Goal: Information Seeking & Learning: Learn about a topic

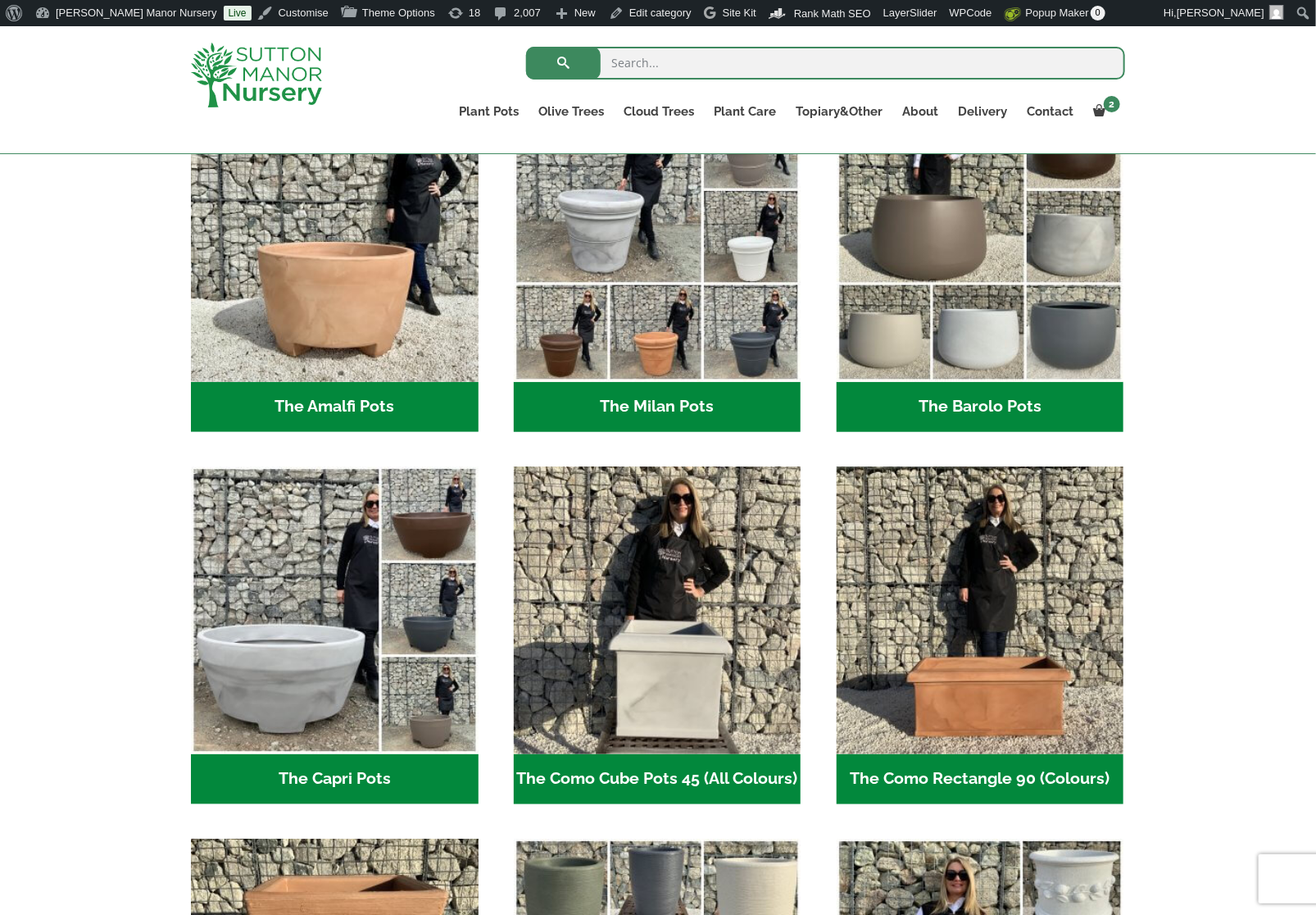
scroll to position [463, 0]
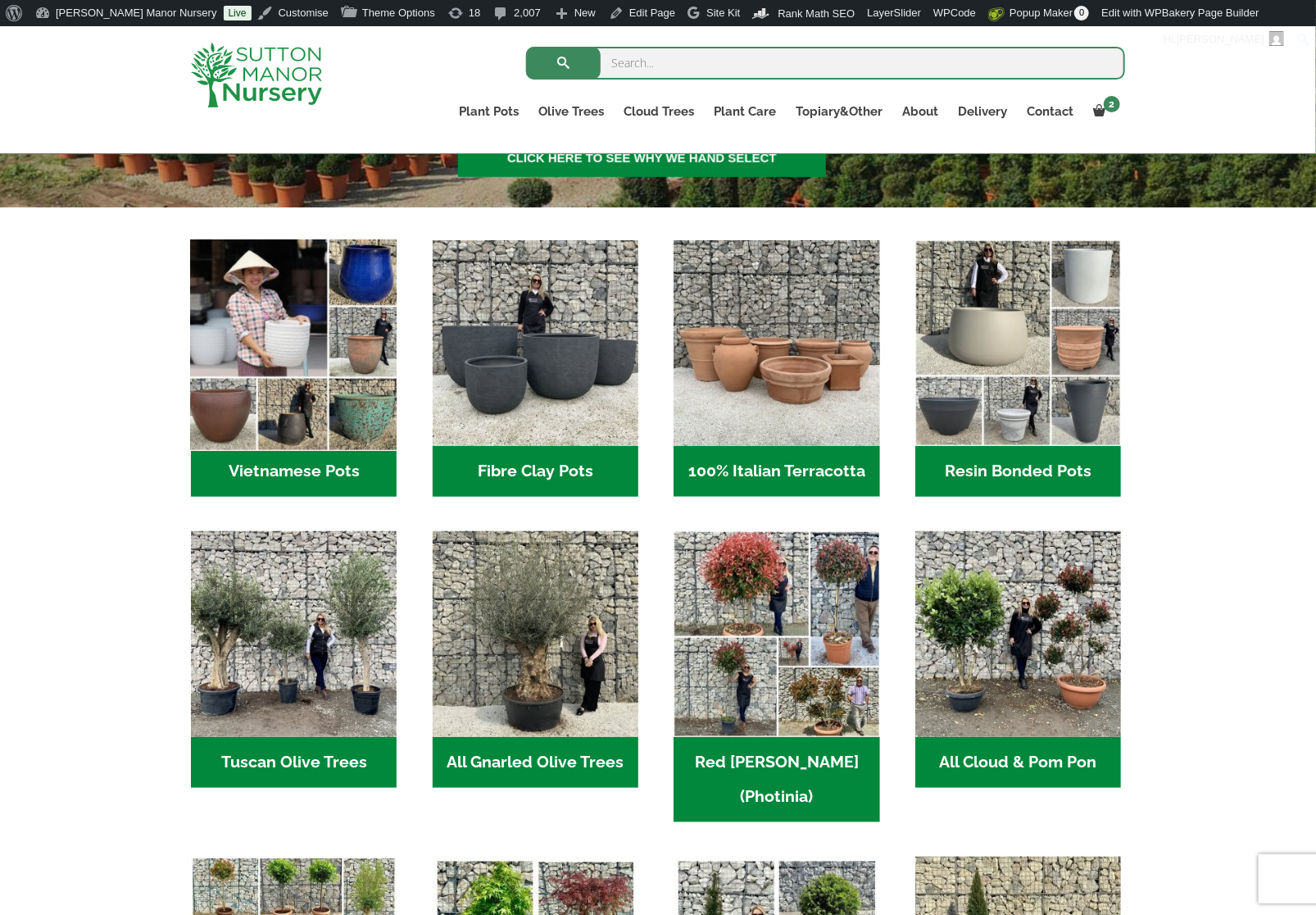
click at [262, 397] on img "Visit product category Vietnamese Pots" at bounding box center [294, 343] width 216 height 216
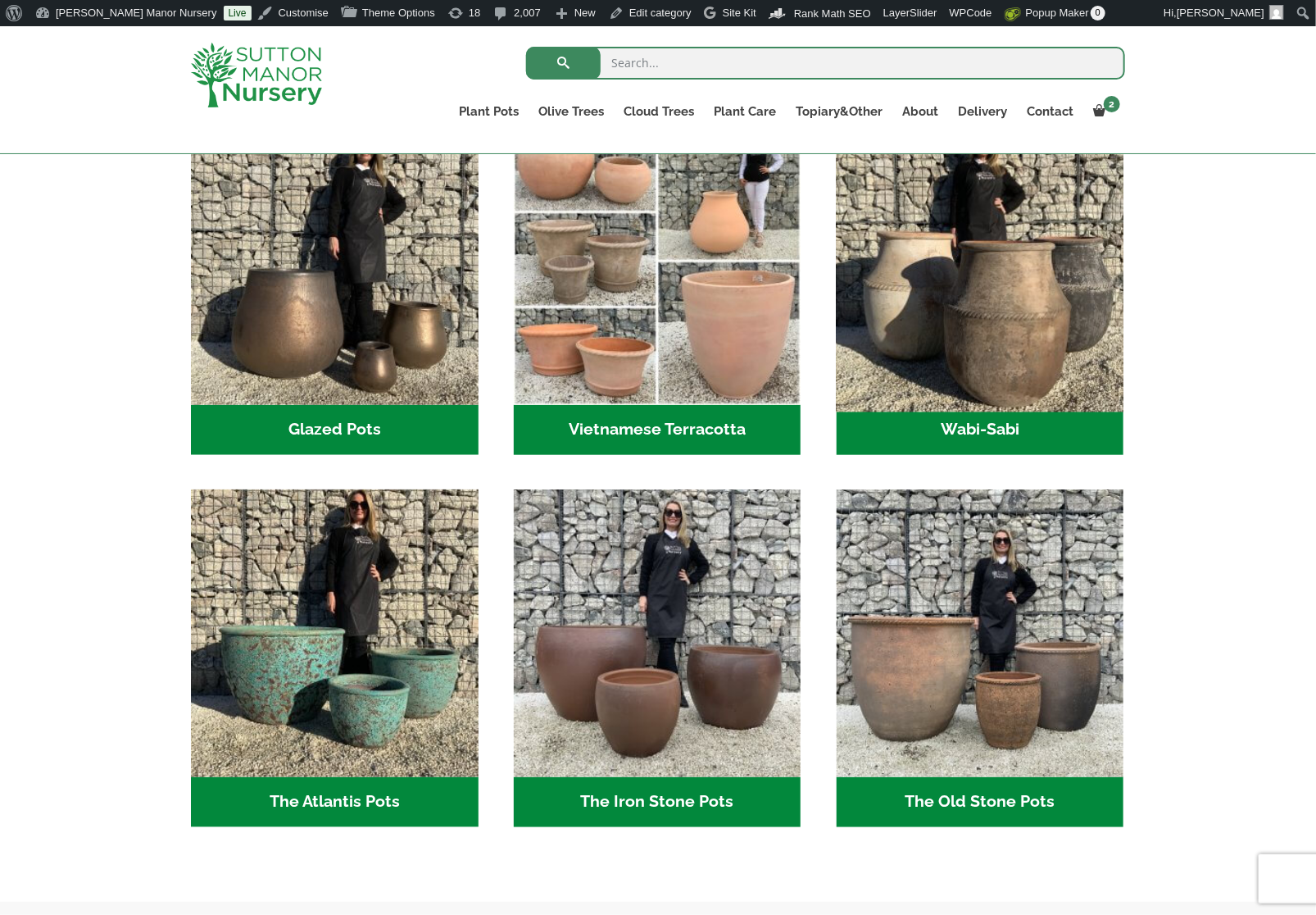
scroll to position [626, 0]
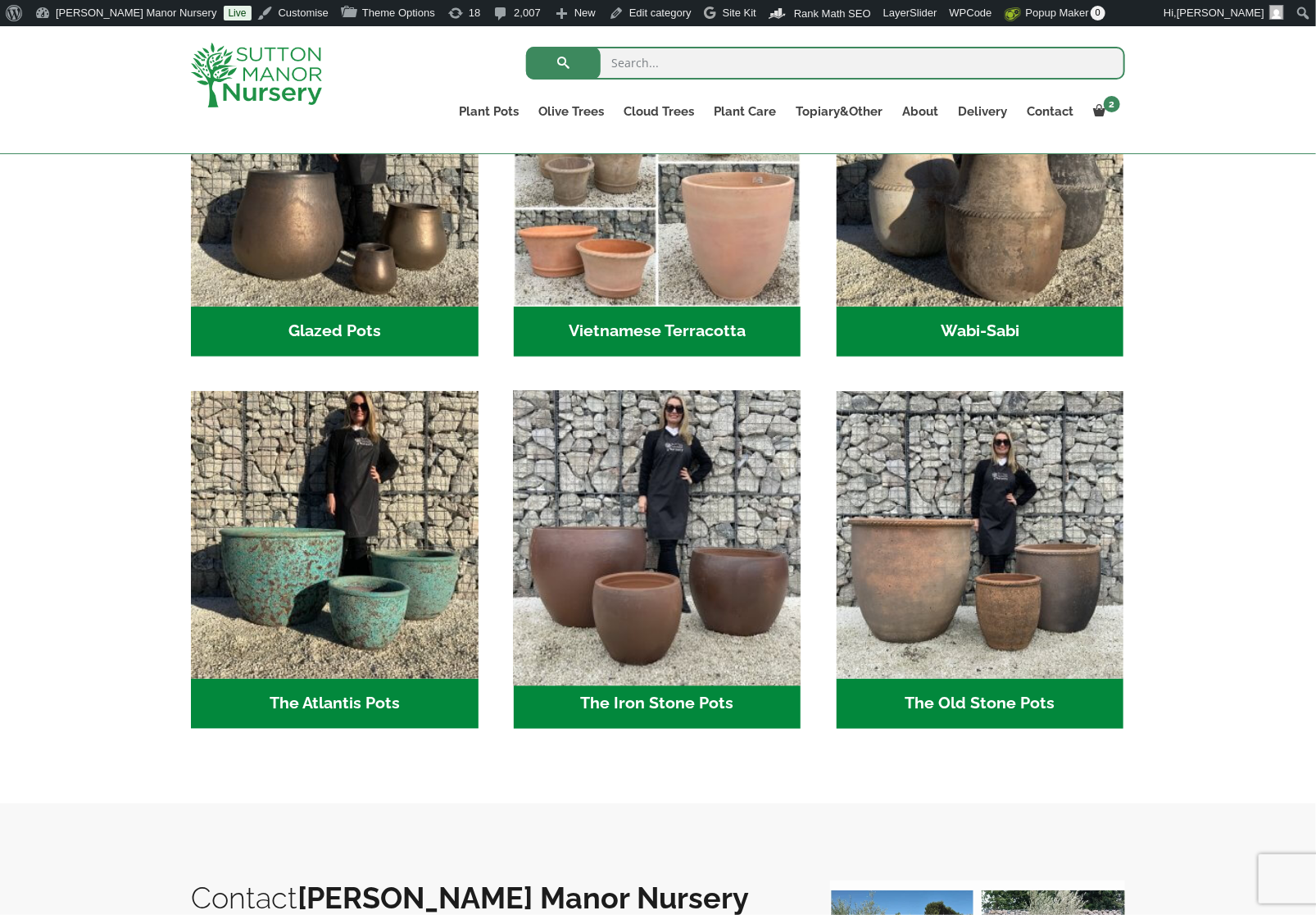
click at [700, 592] on img "Visit product category The Iron Stone Pots" at bounding box center [657, 534] width 302 height 302
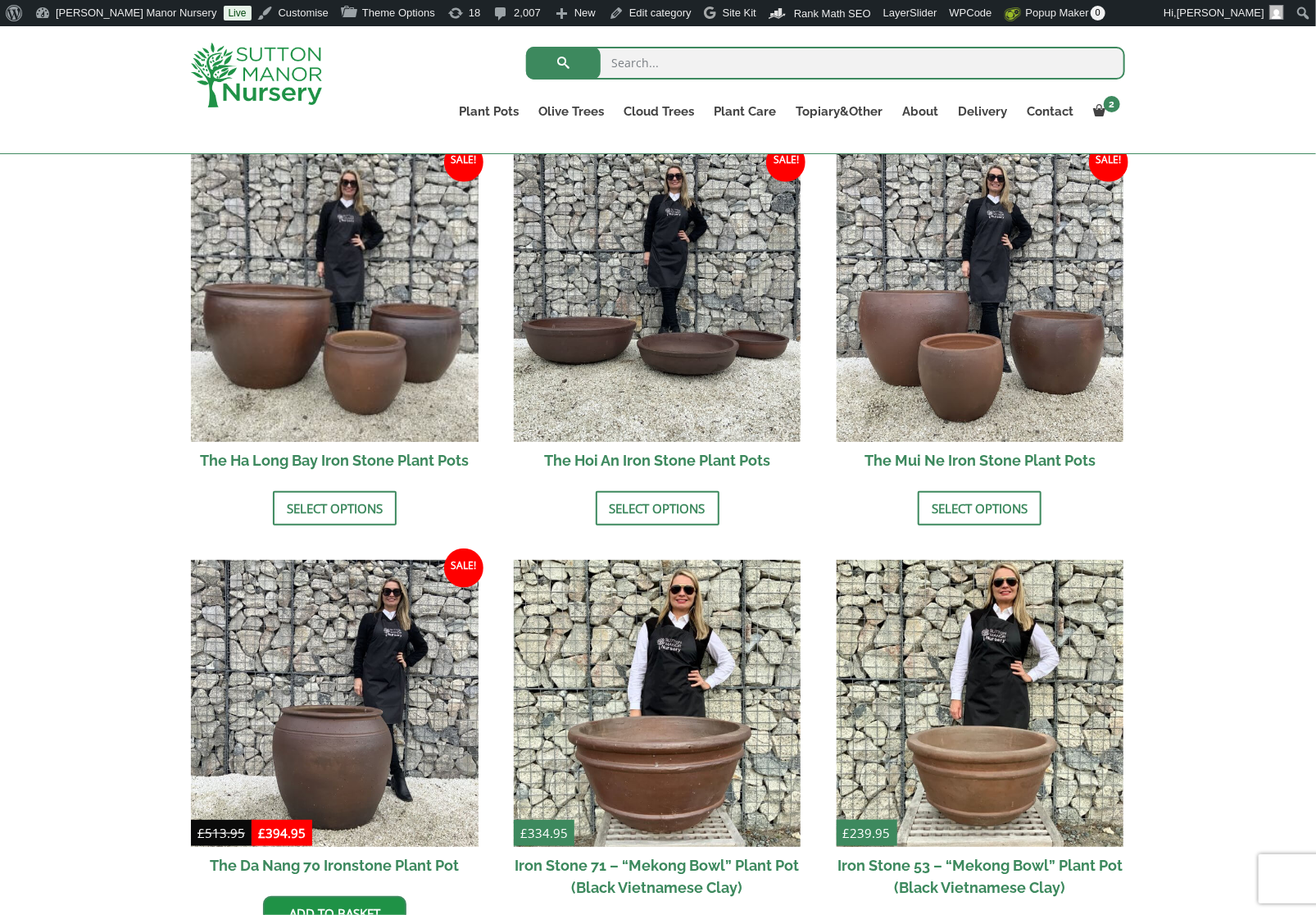
scroll to position [626, 0]
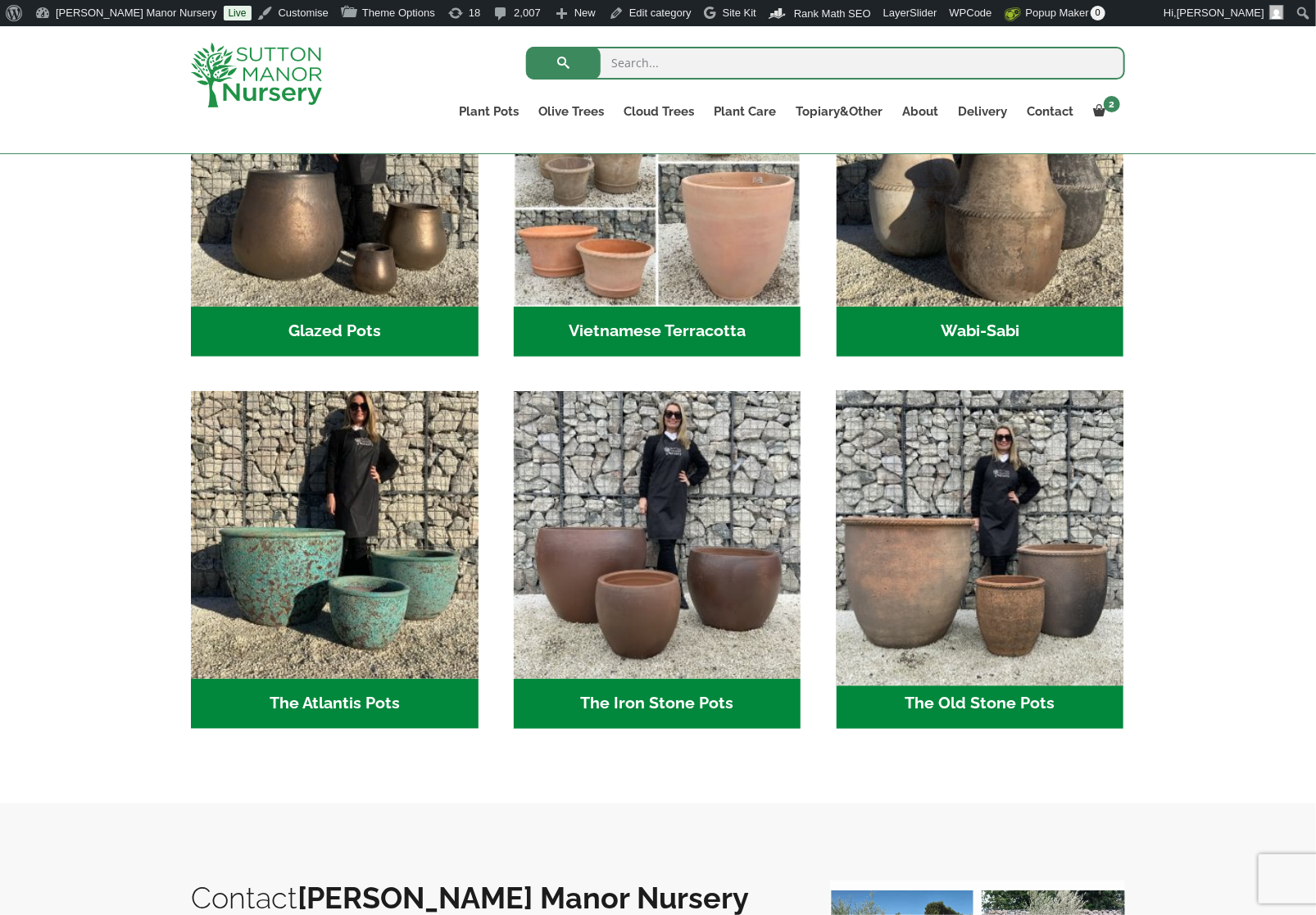
click at [997, 599] on img "Visit product category The Old Stone Pots" at bounding box center [979, 534] width 302 height 302
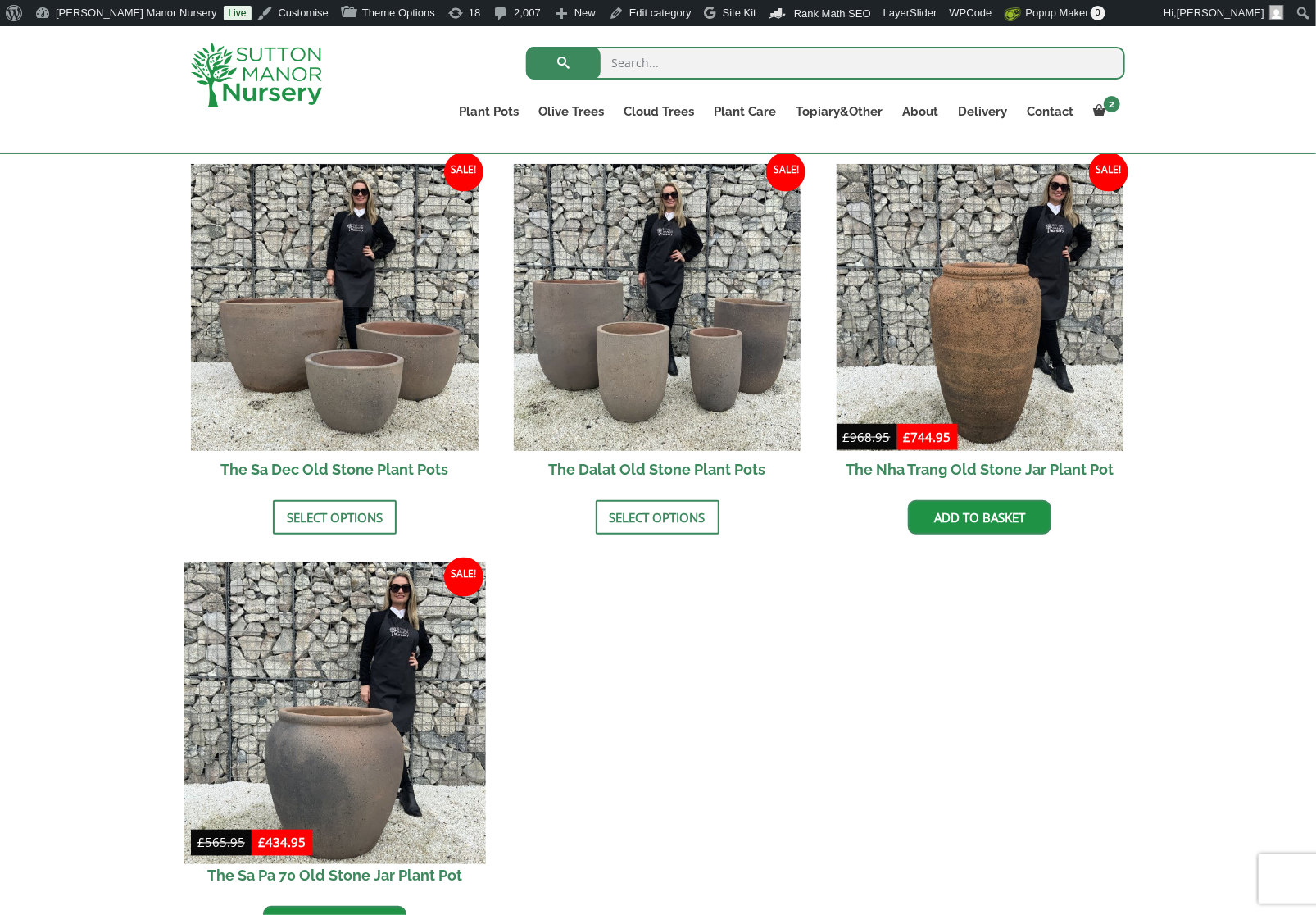
scroll to position [954, 0]
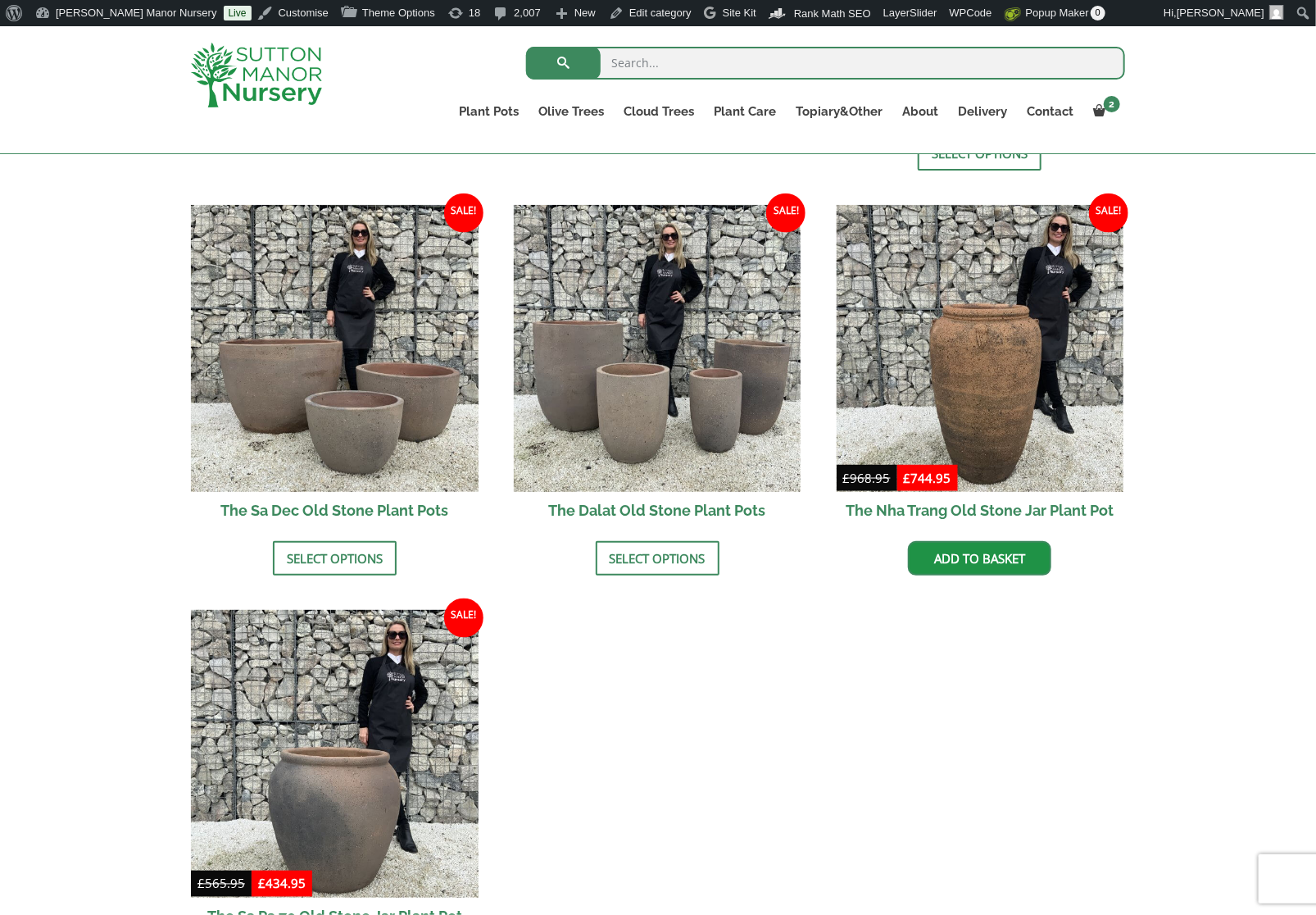
click at [1087, 750] on ul "Sale! £ 305.95 - £ 571.95 £ 234.95 - £ 439.95 The Ha Long Bay [GEOGRAPHIC_DATA]…" at bounding box center [658, 395] width 934 height 1238
click at [1057, 793] on ul "Sale! £ 305.95 - £ 571.95 £ 234.95 - £ 439.95 The Ha Long Bay [GEOGRAPHIC_DATA]…" at bounding box center [658, 395] width 934 height 1238
click at [841, 807] on ul "Sale! £ 305.95 - £ 571.95 £ 234.95 - £ 439.95 The Ha Long Bay Old Stone Plant P…" at bounding box center [658, 395] width 934 height 1238
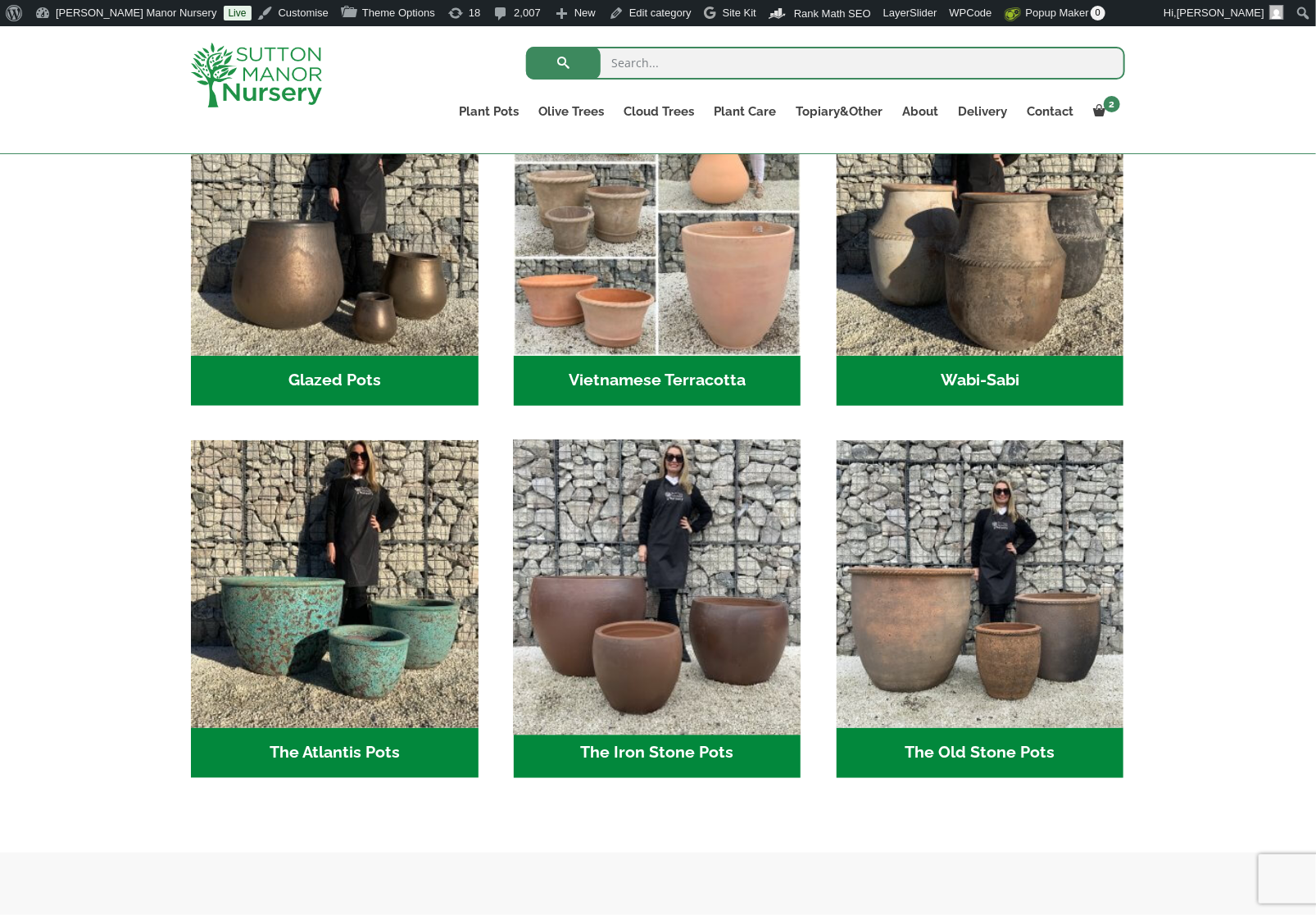
scroll to position [626, 0]
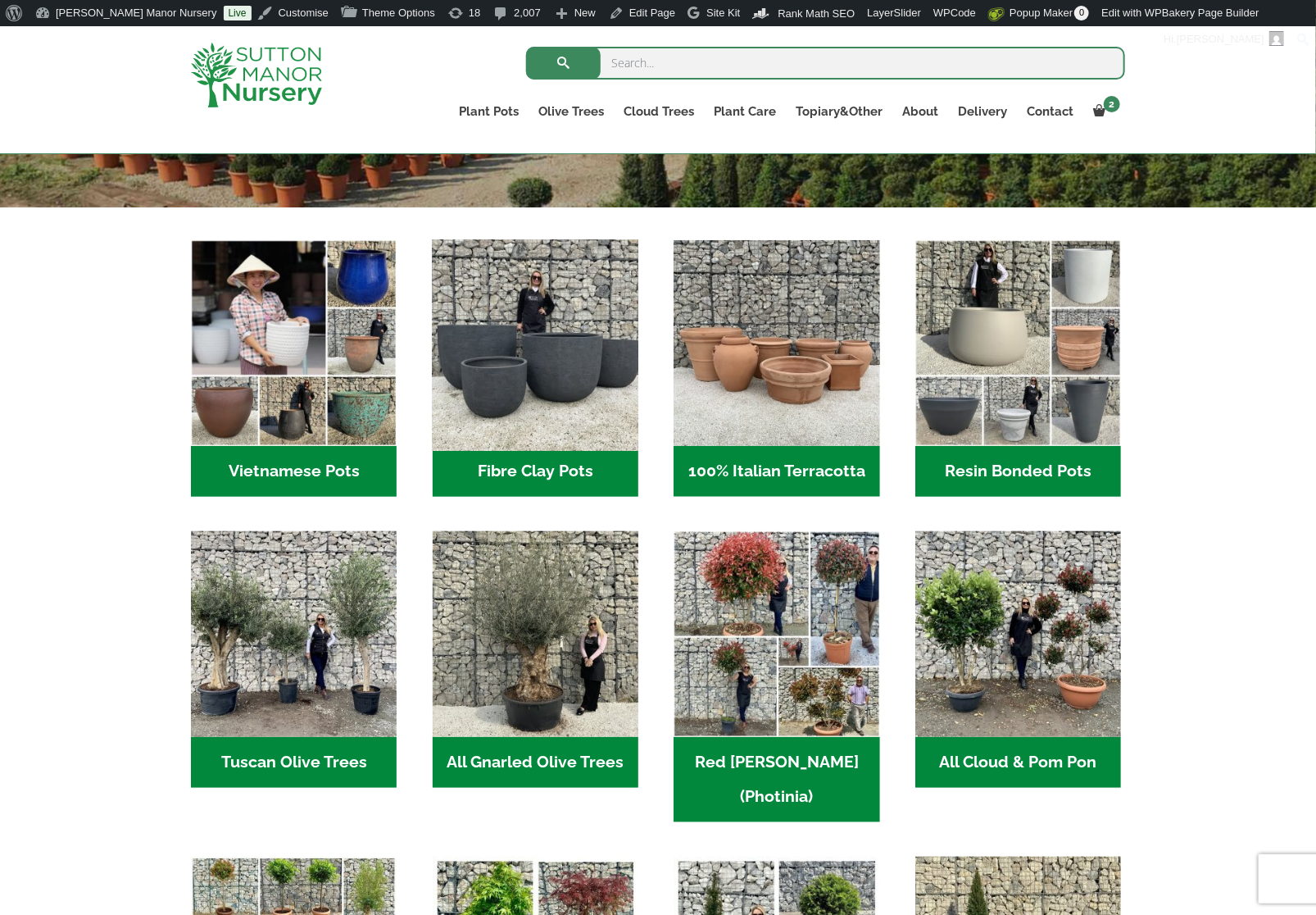
click at [548, 395] on img "Visit product category Fibre Clay Pots" at bounding box center [534, 343] width 216 height 216
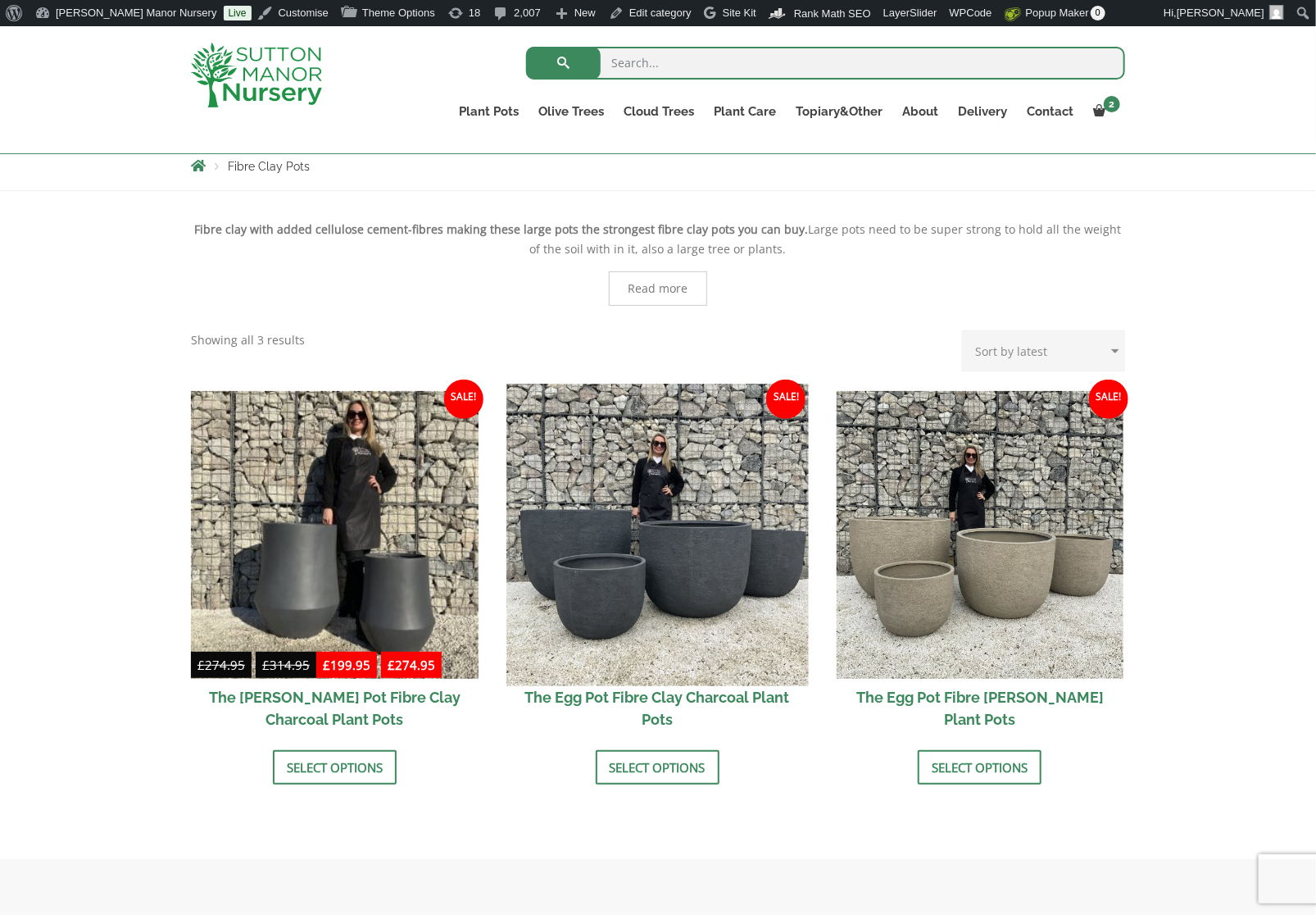
scroll to position [328, 0]
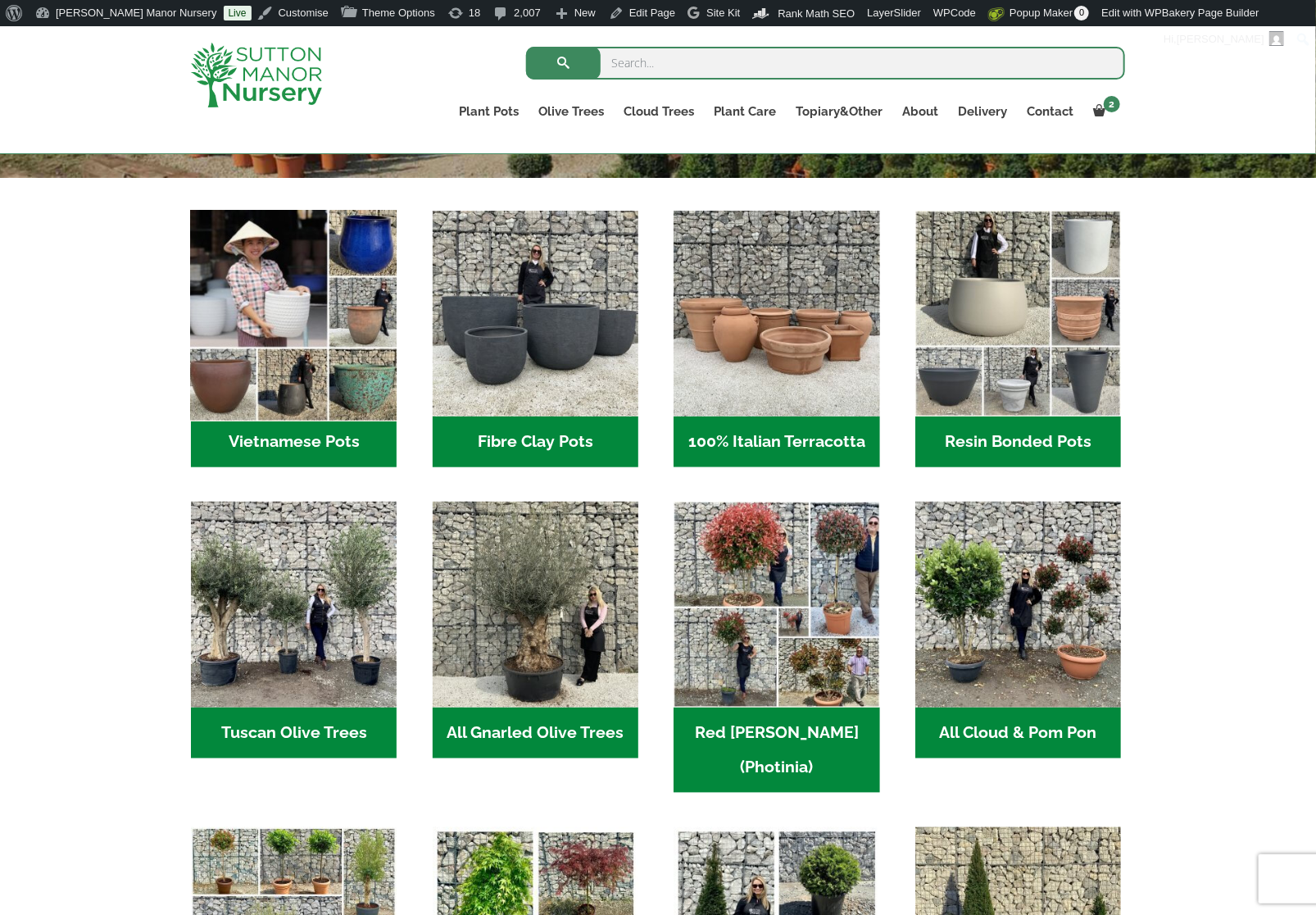
click at [282, 355] on img "Visit product category Vietnamese Pots" at bounding box center [294, 313] width 216 height 216
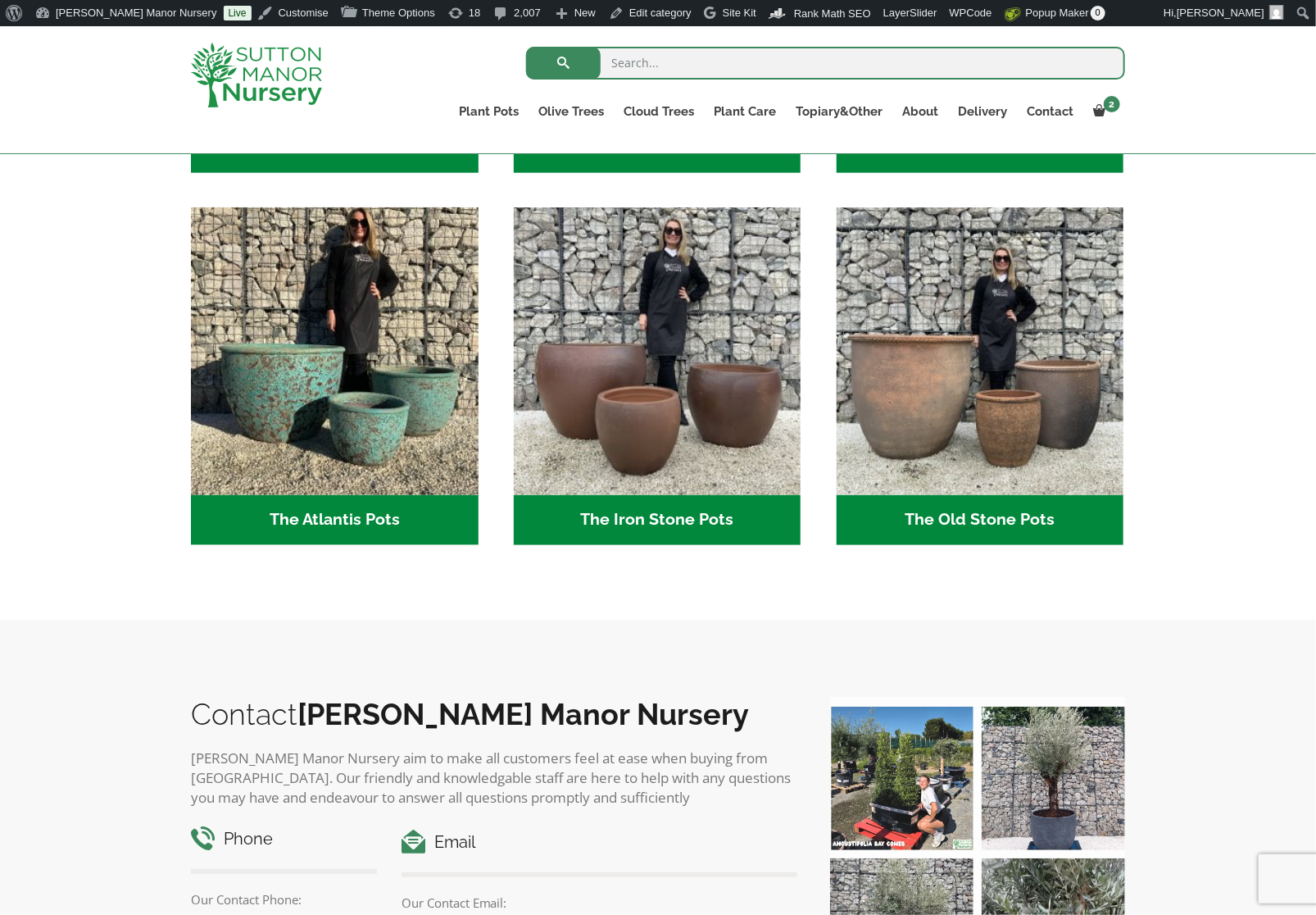
scroll to position [819, 0]
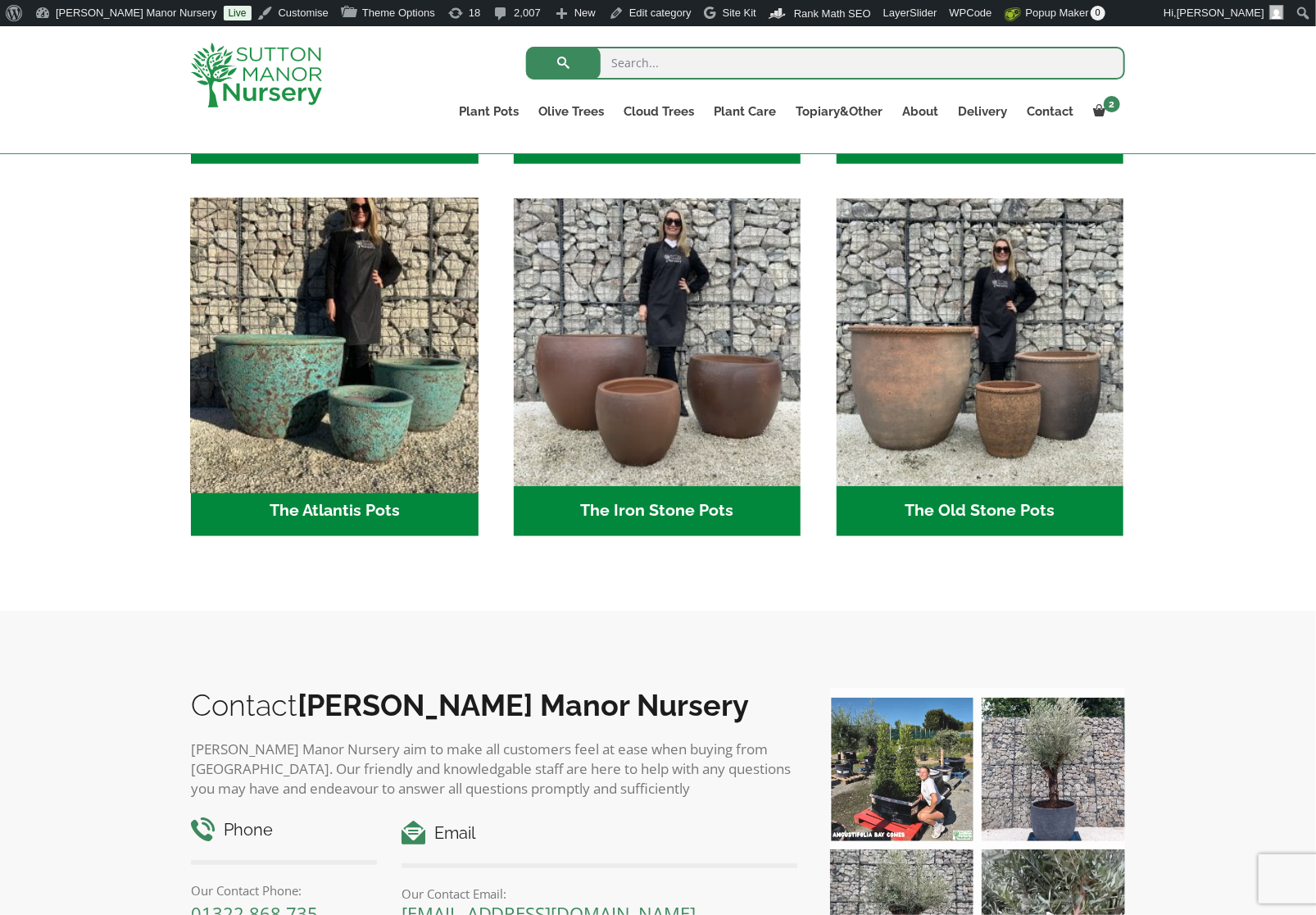
click at [374, 453] on img "Visit product category The Atlantis Pots" at bounding box center [334, 341] width 302 height 302
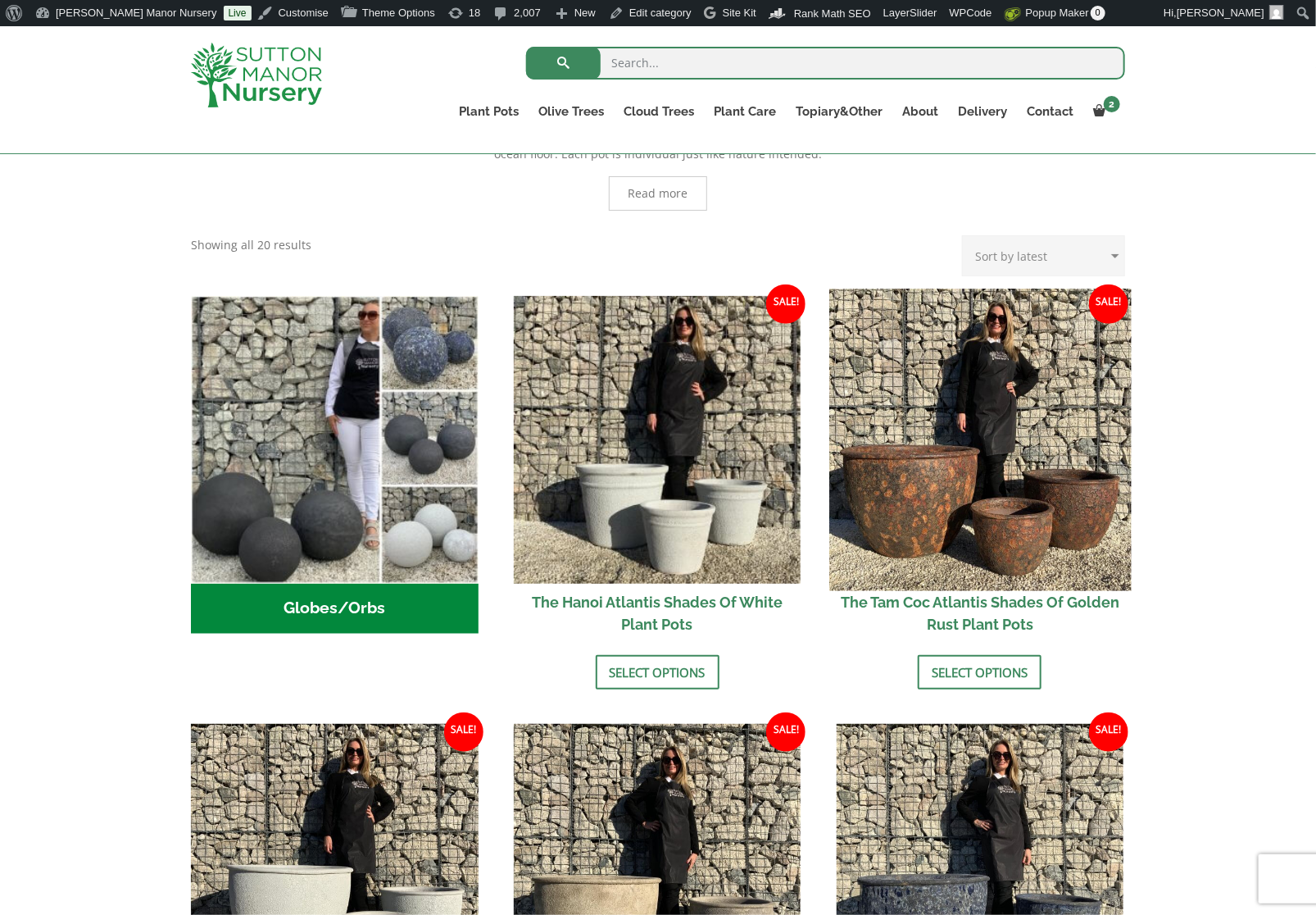
scroll to position [463, 0]
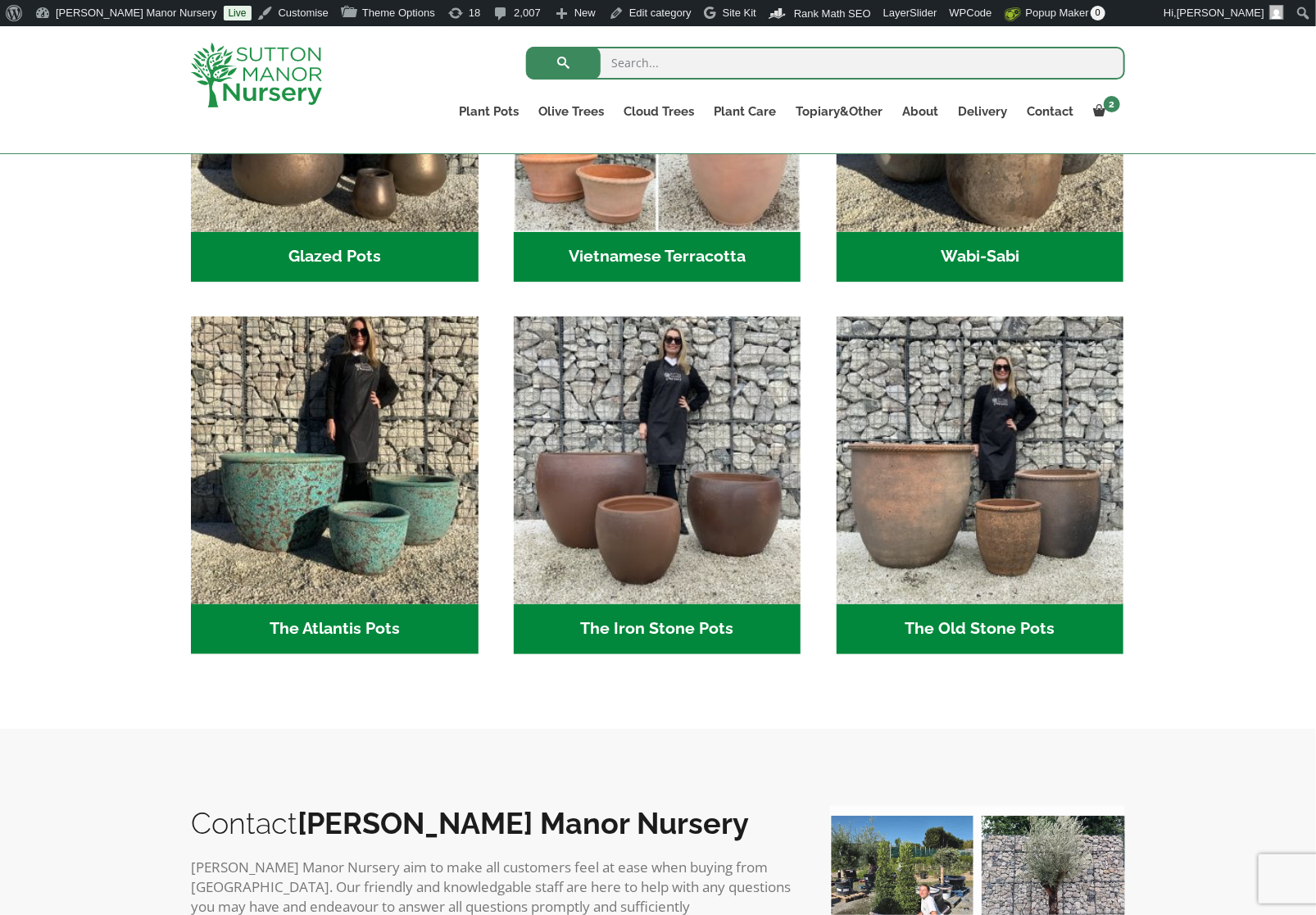
scroll to position [656, 0]
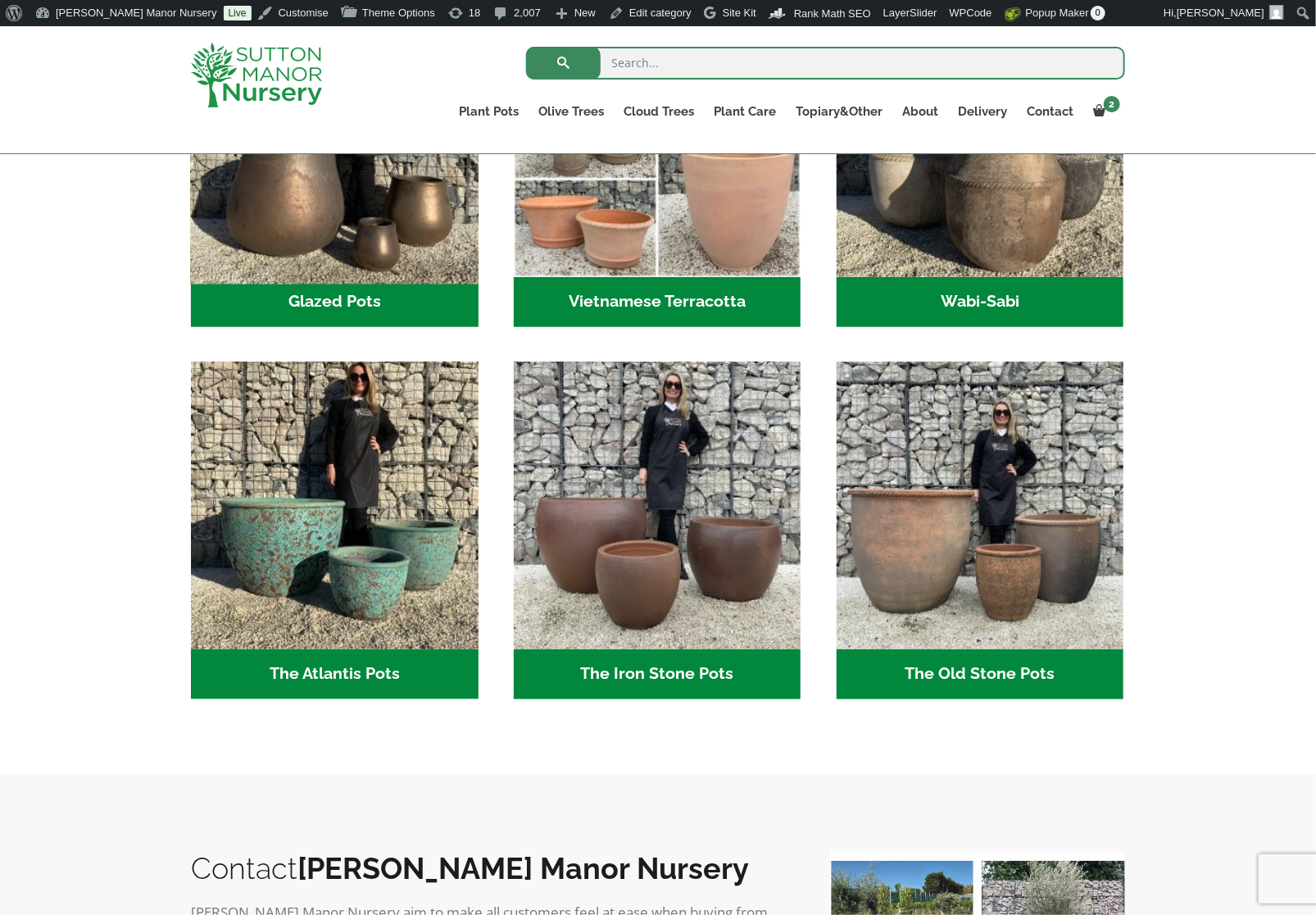
click at [330, 208] on img "Visit product category Glazed Pots" at bounding box center [334, 132] width 302 height 302
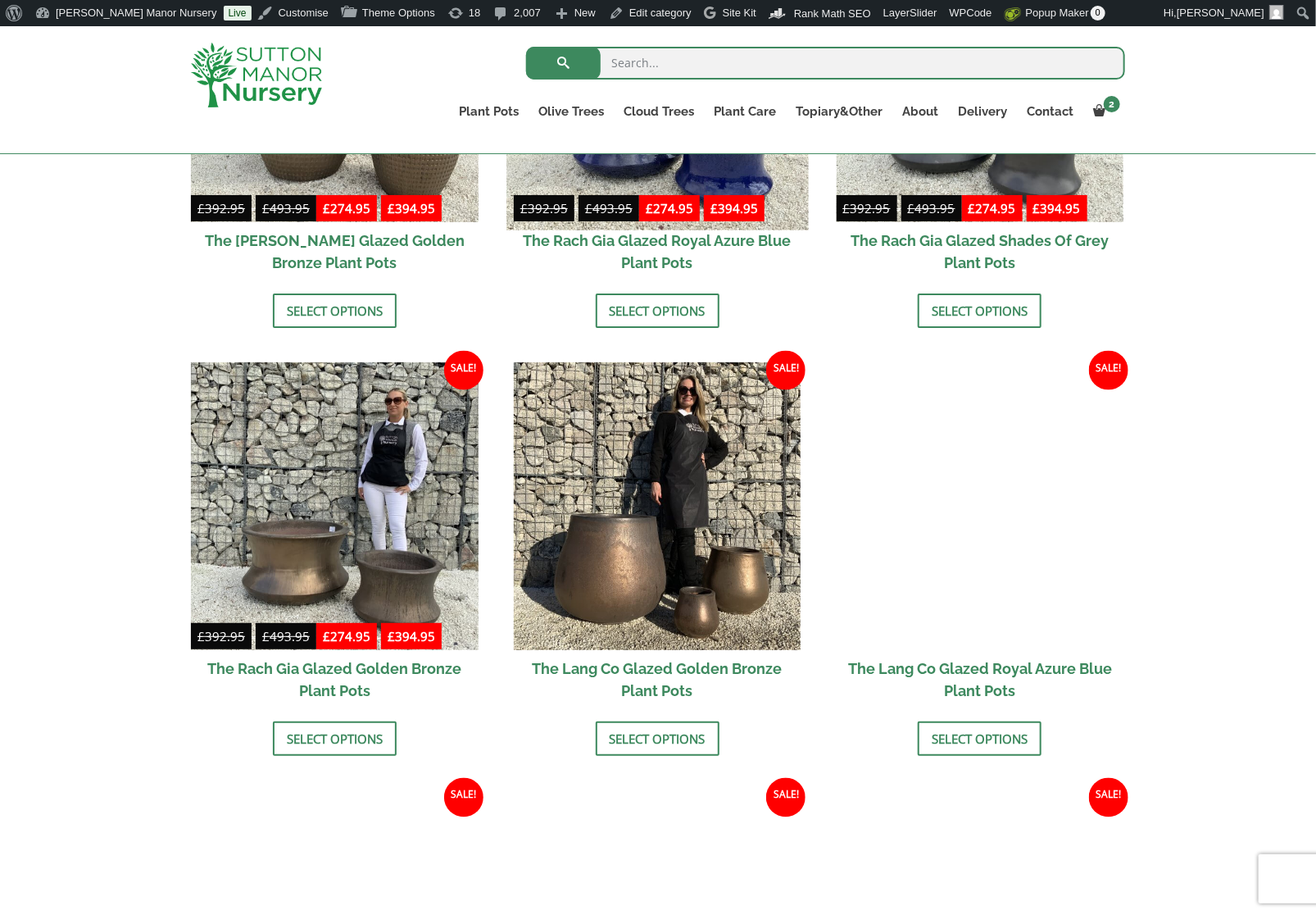
scroll to position [1476, 0]
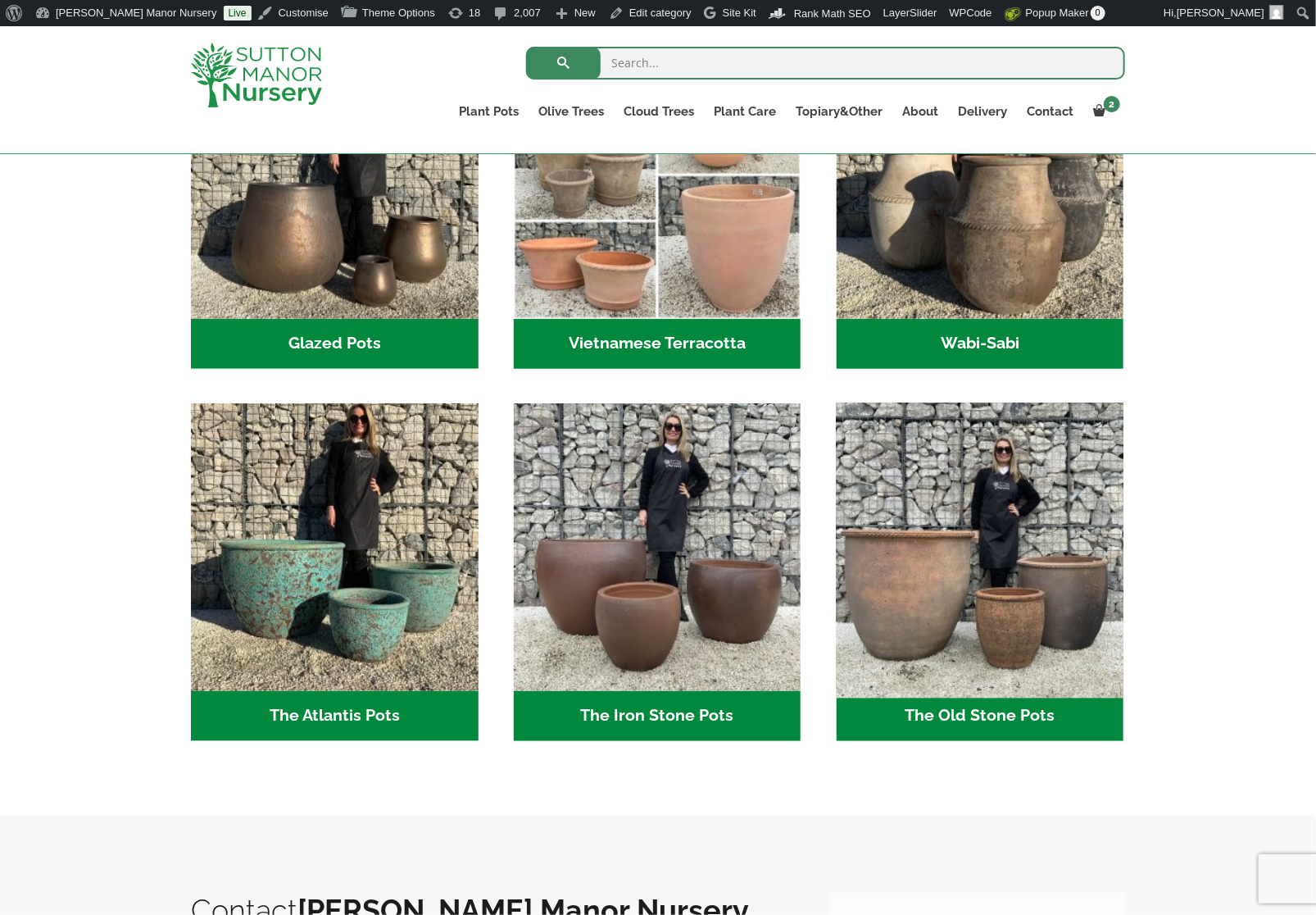
scroll to position [656, 0]
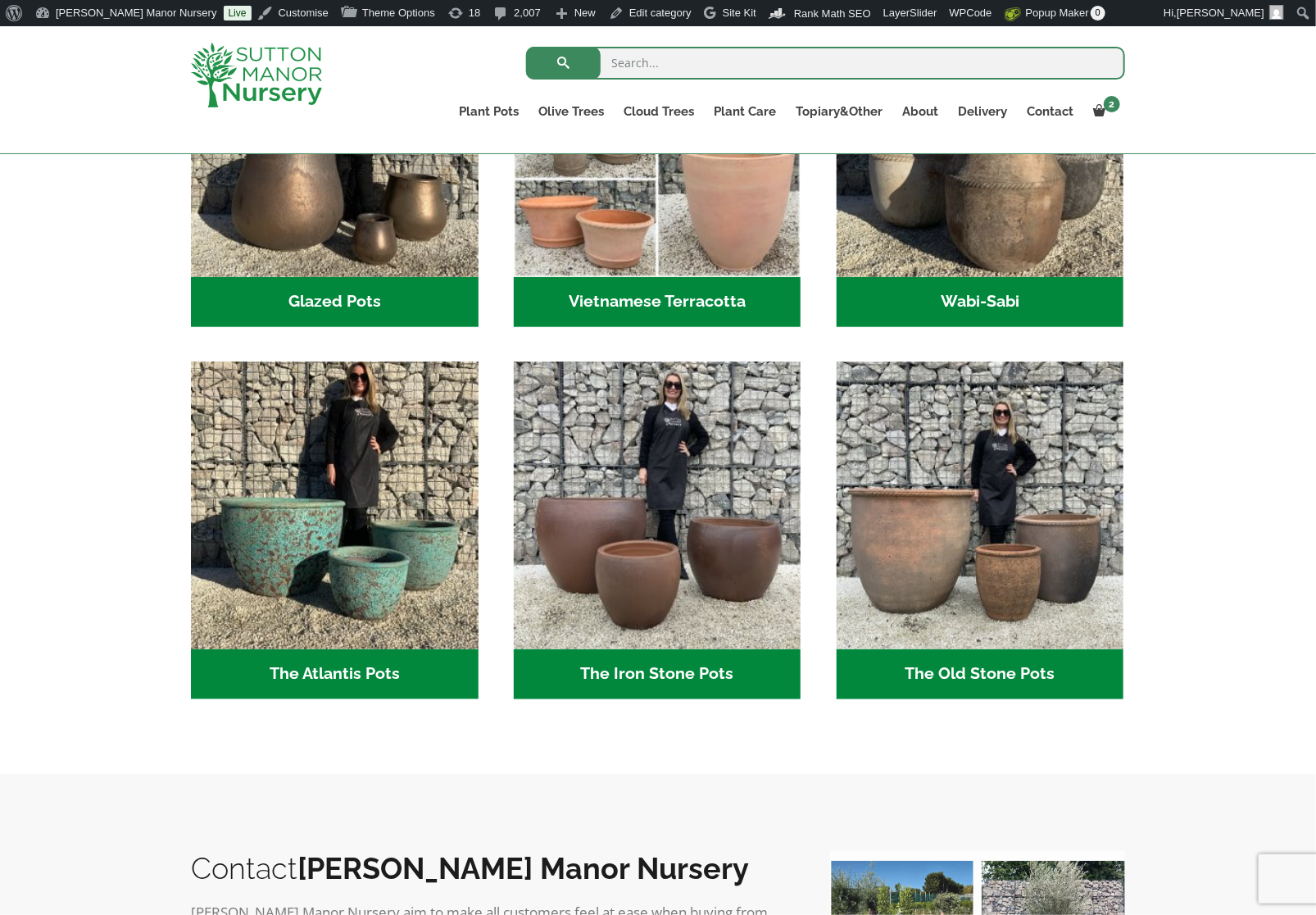
click at [930, 305] on h2 "Wabi-Sabi (14)" at bounding box center [980, 303] width 288 height 51
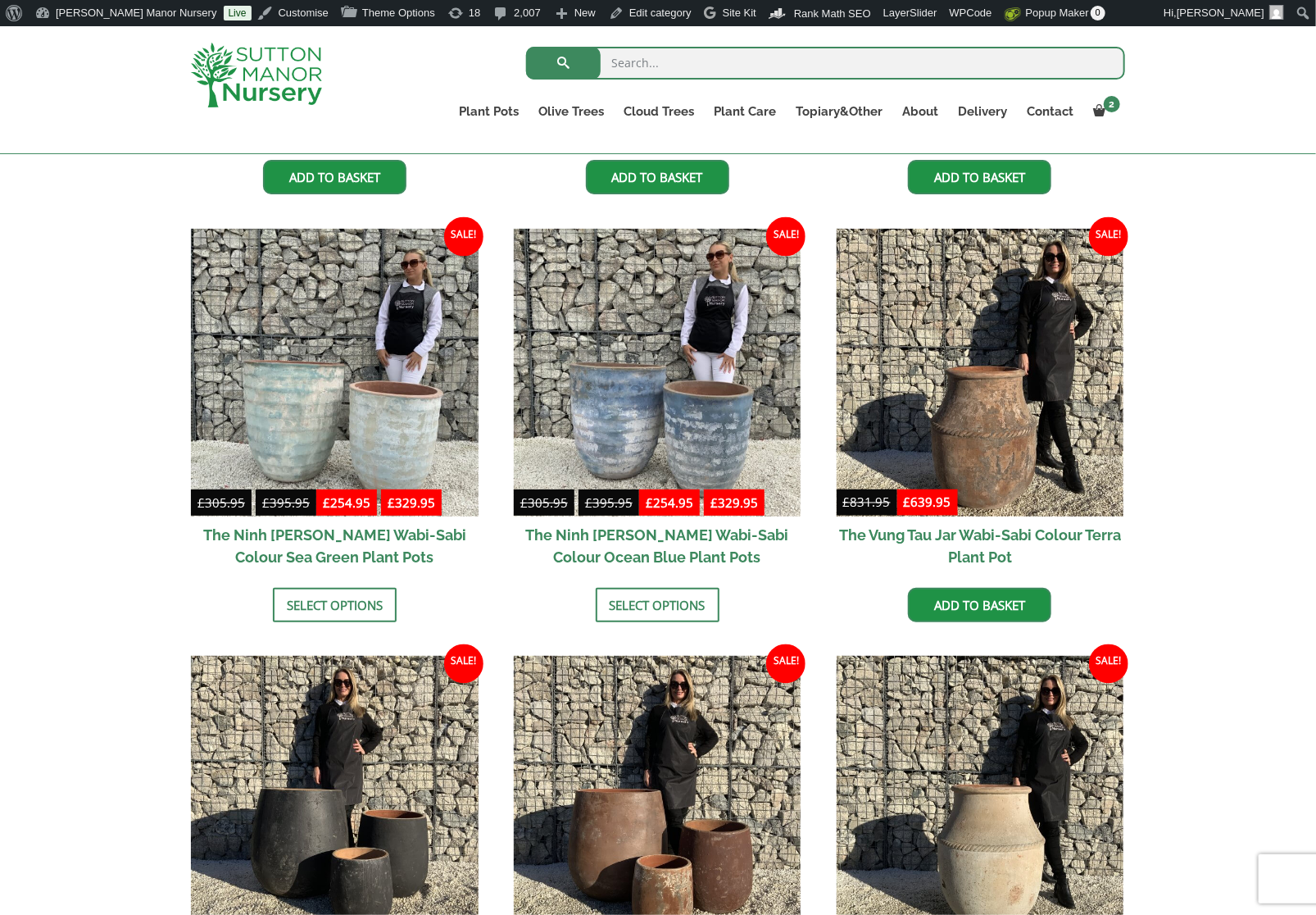
scroll to position [1148, 0]
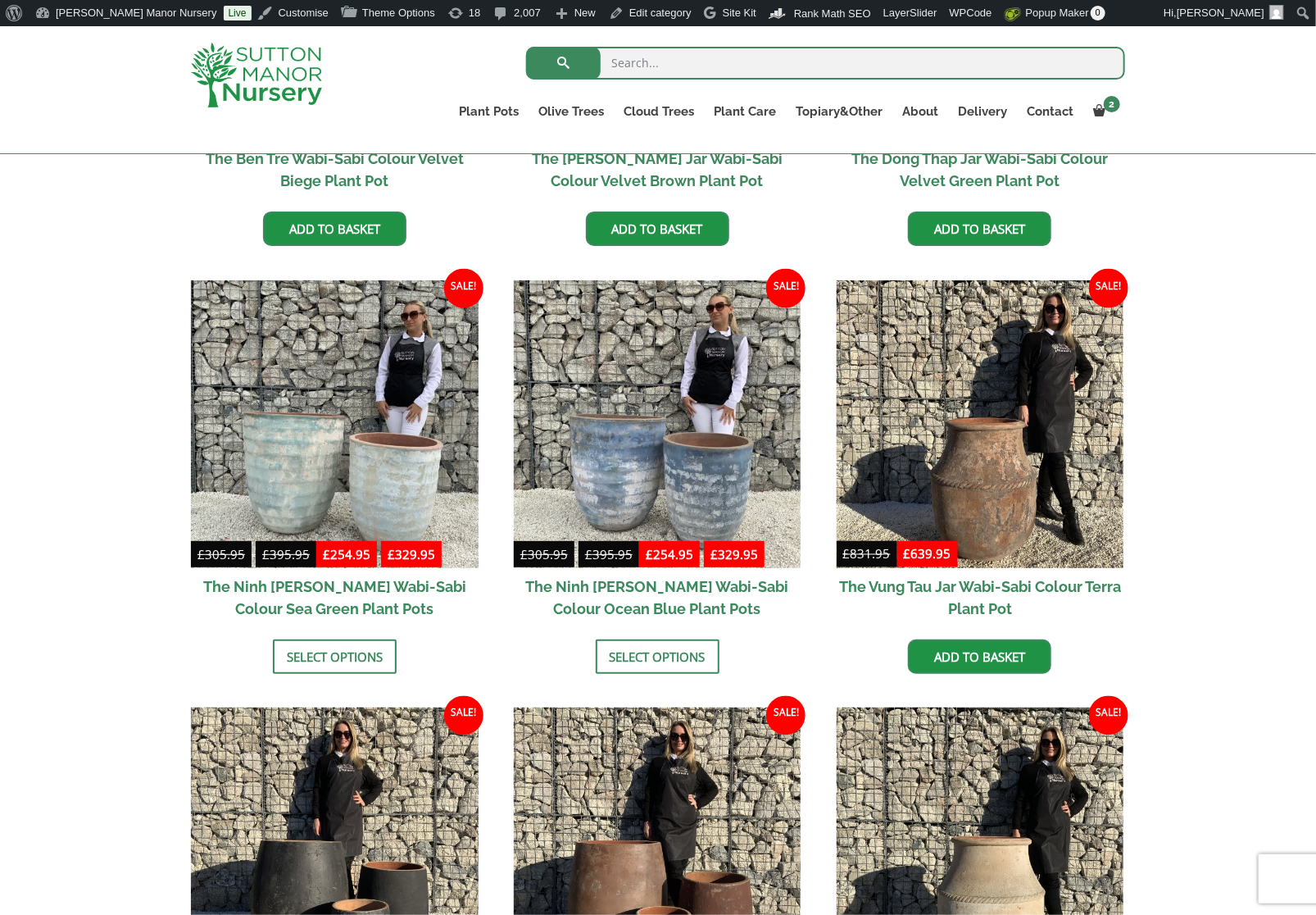
click at [628, 50] on input "search" at bounding box center [825, 62] width 599 height 32
type input "cam r"
click at [526, 46] on button "submit" at bounding box center [563, 62] width 74 height 32
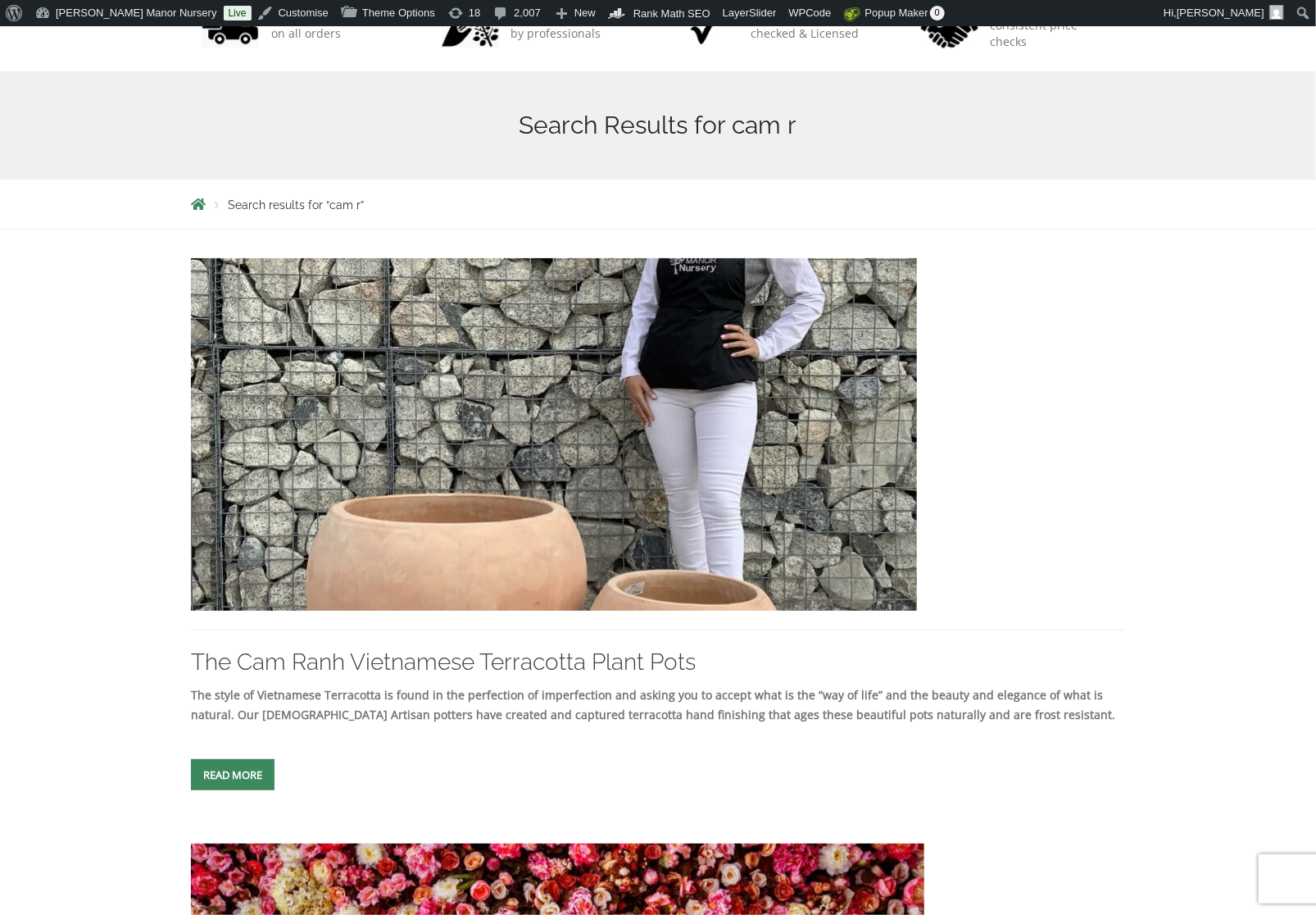
scroll to position [328, 0]
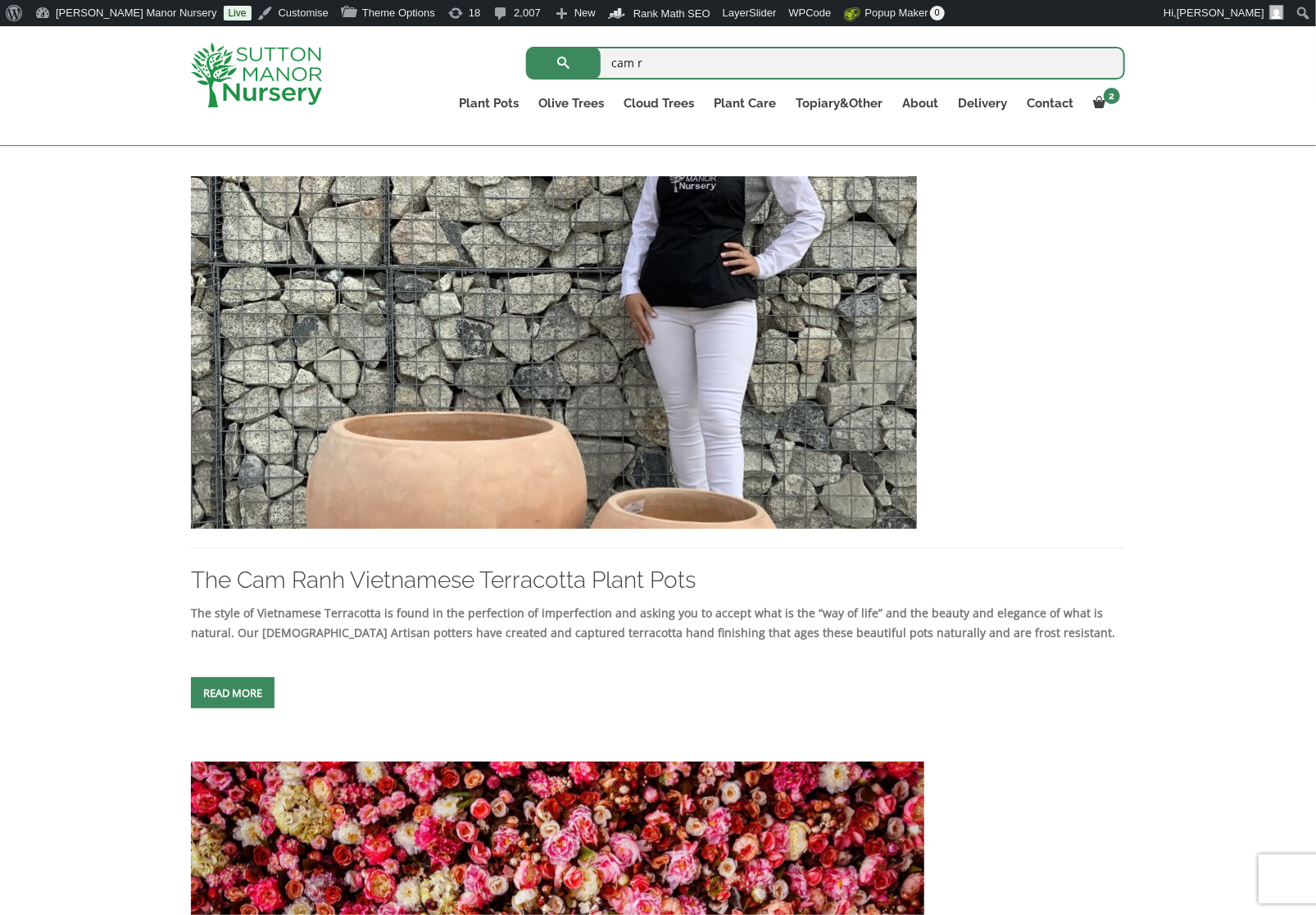
click at [633, 347] on img at bounding box center [554, 352] width 726 height 353
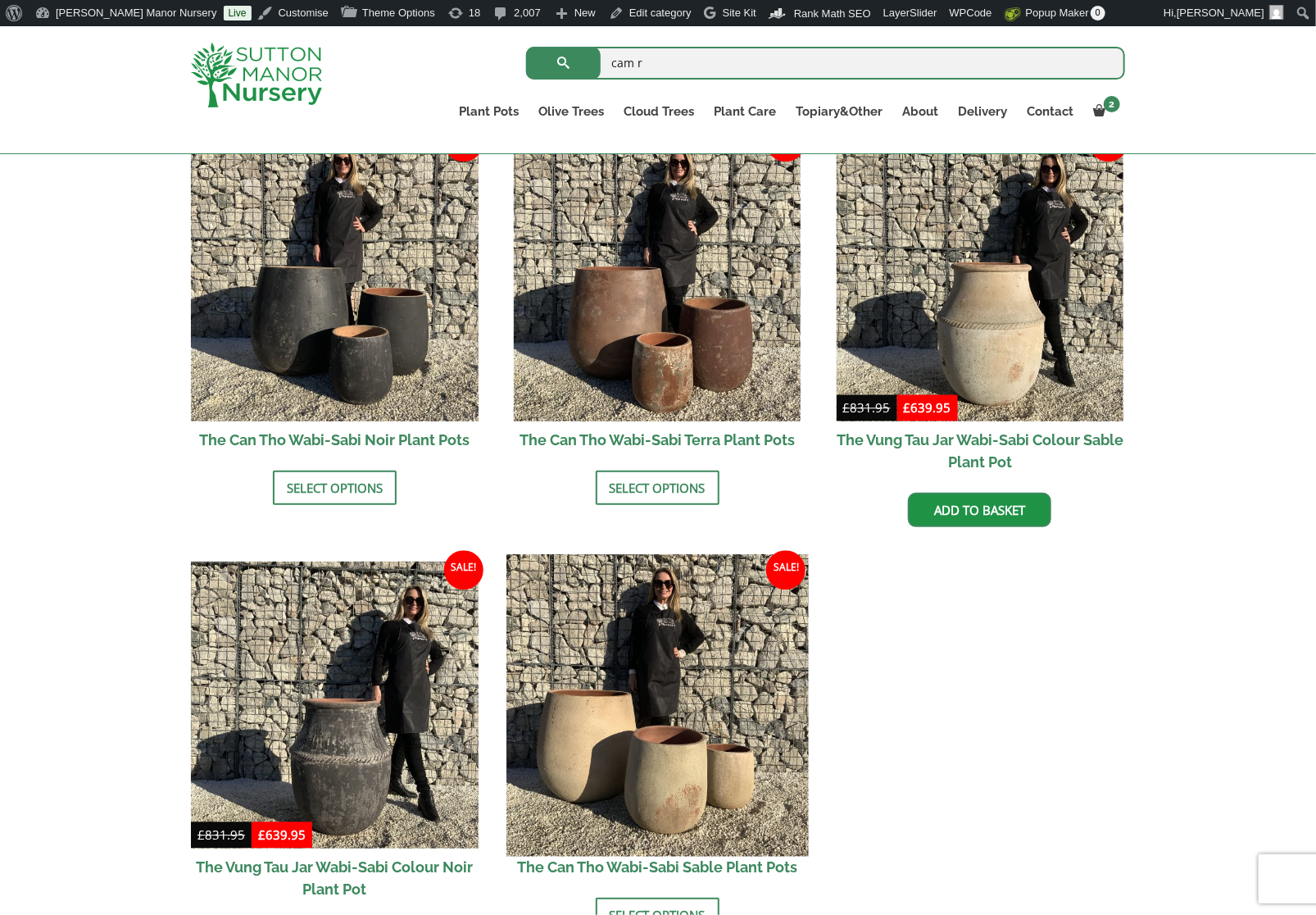
scroll to position [2498, 0]
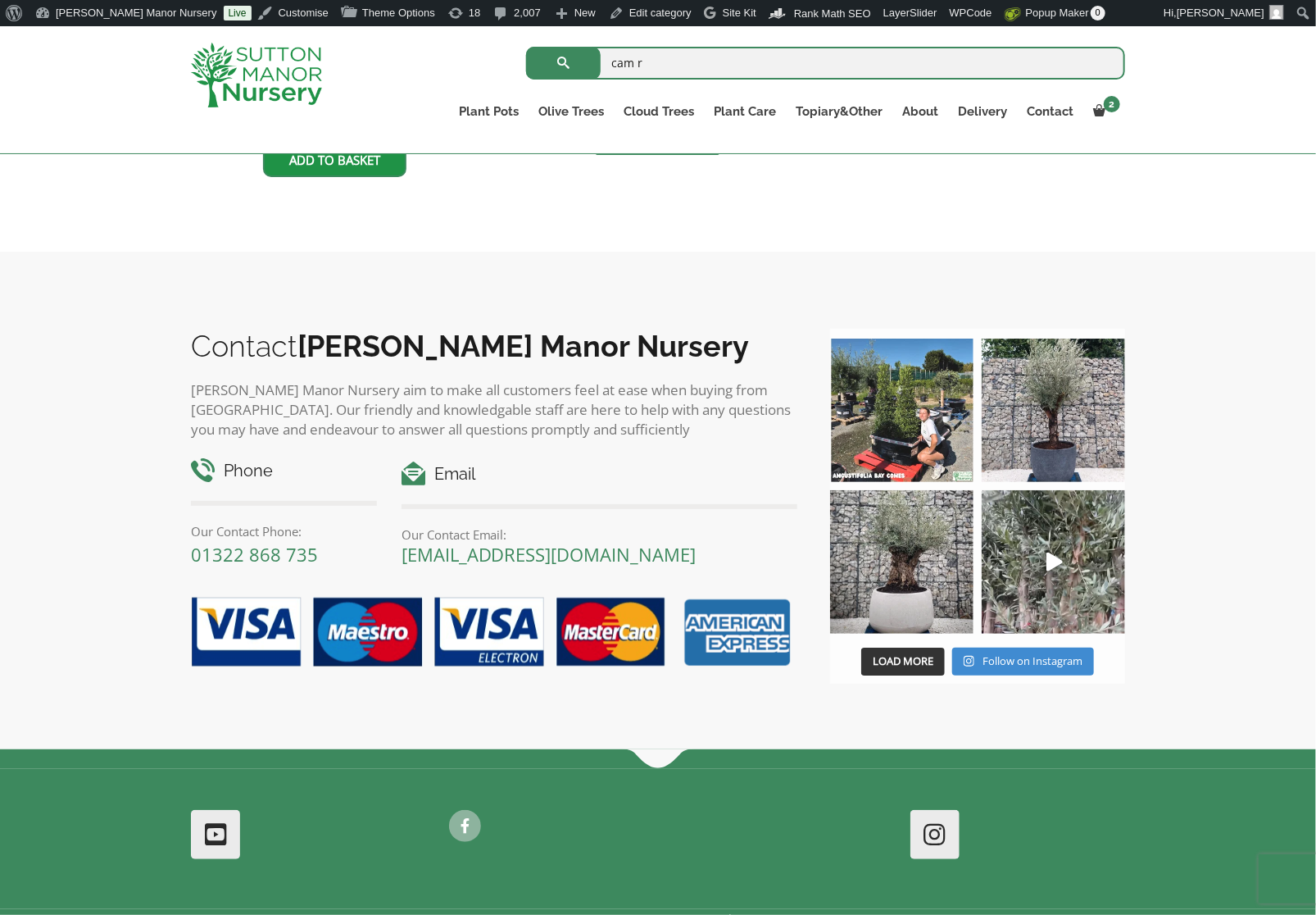
click at [241, 97] on img at bounding box center [256, 75] width 131 height 65
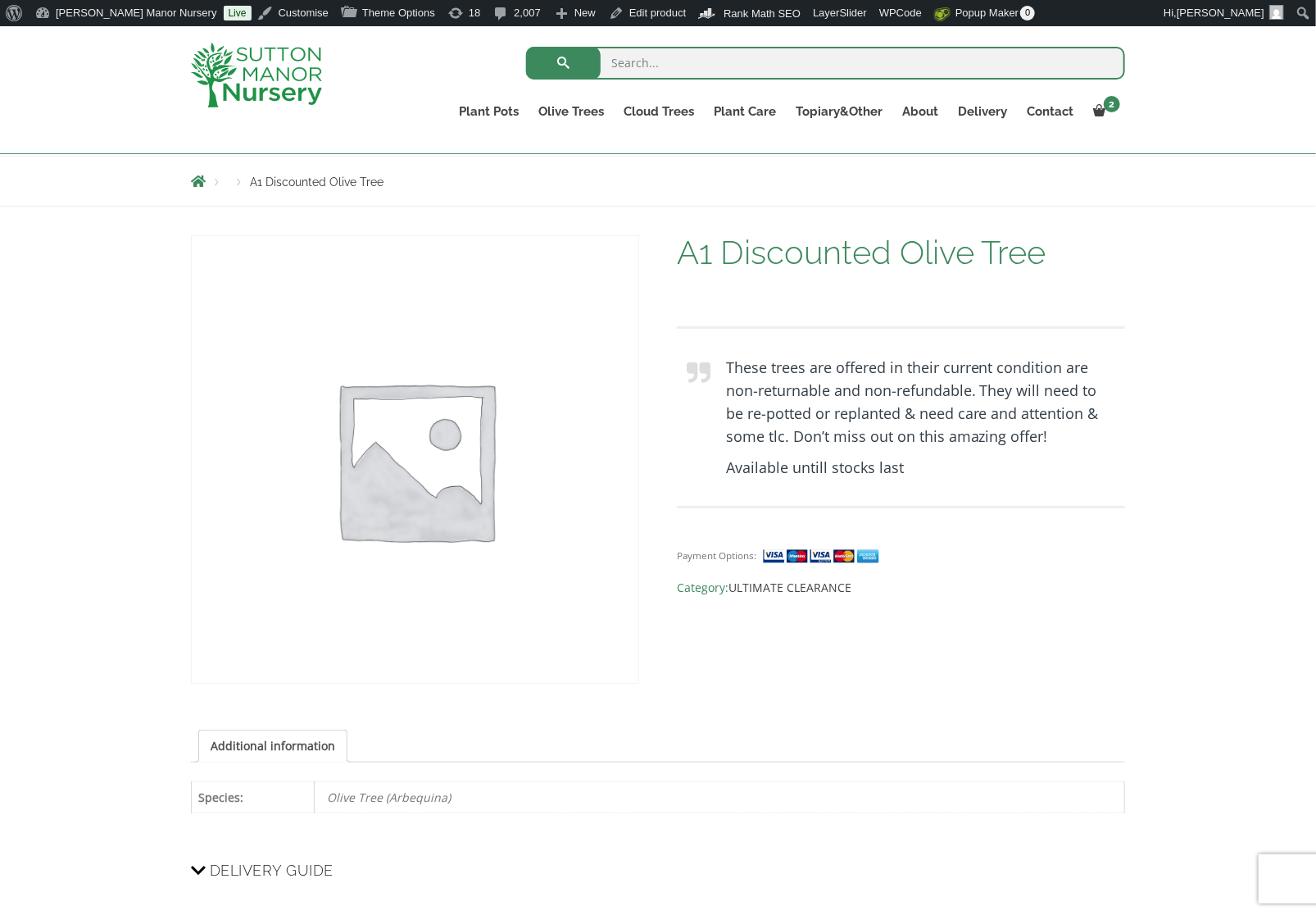
scroll to position [216, 0]
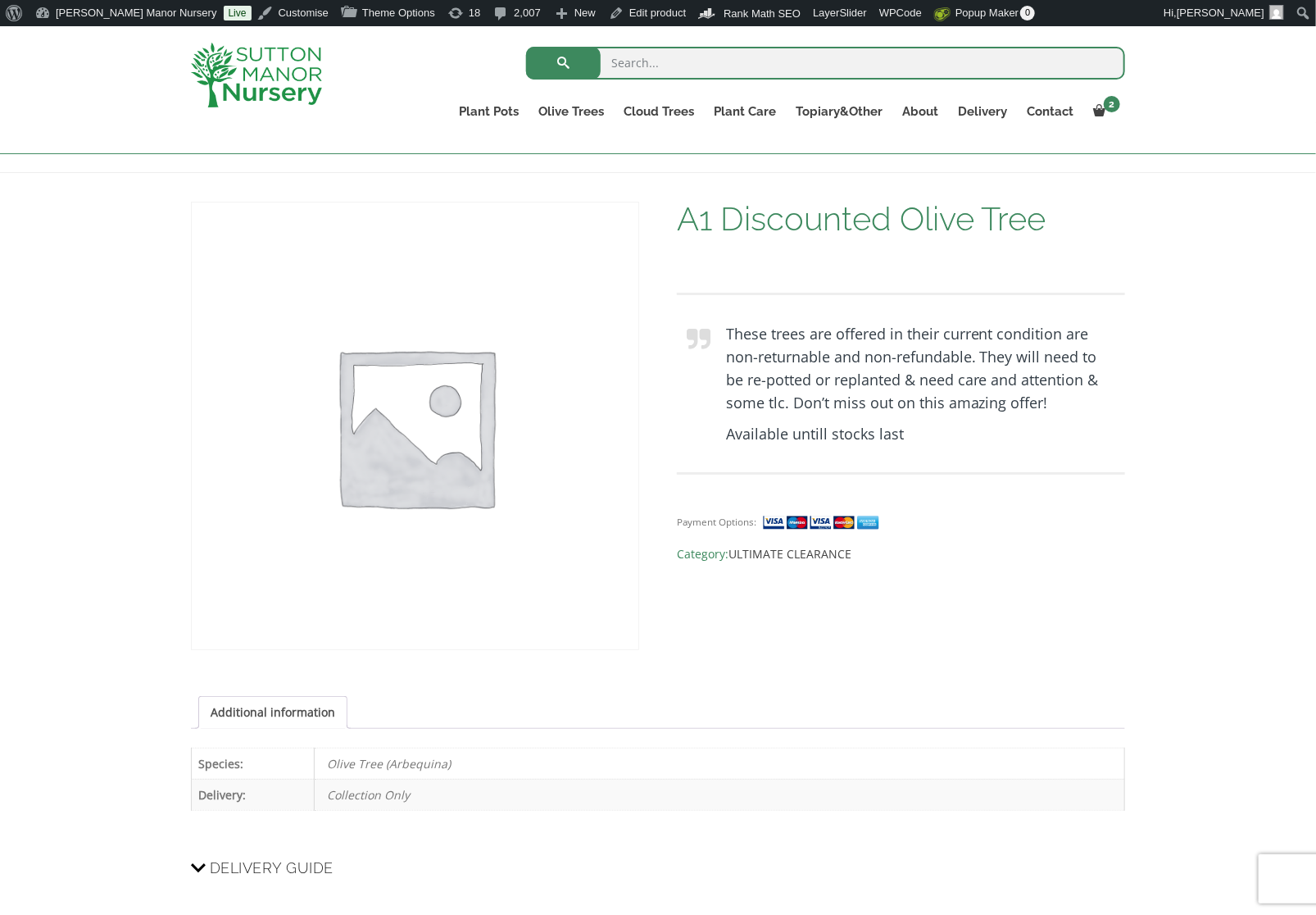
scroll to position [246, 0]
